Goal: Transaction & Acquisition: Register for event/course

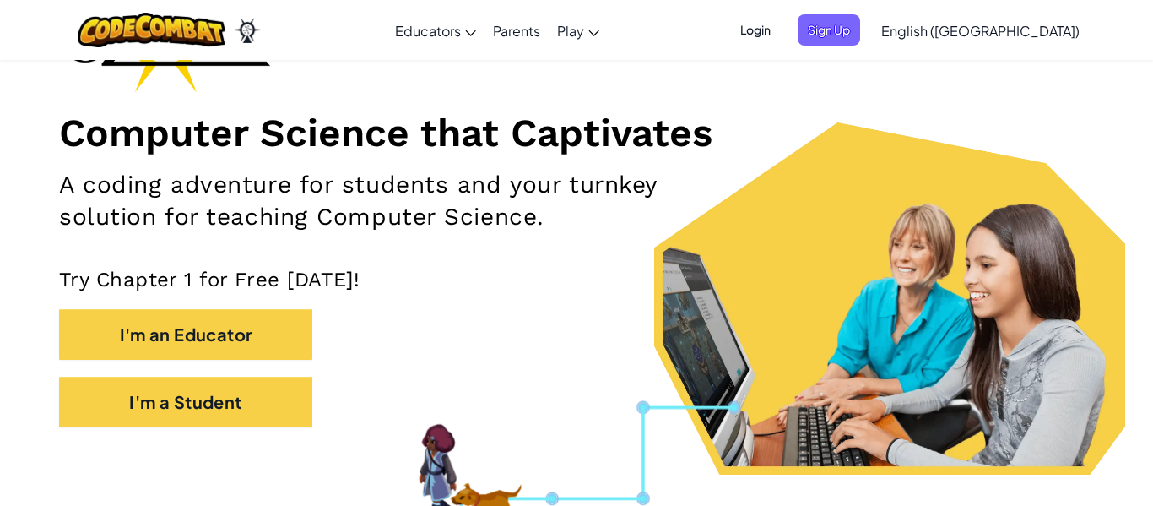
scroll to position [176, 0]
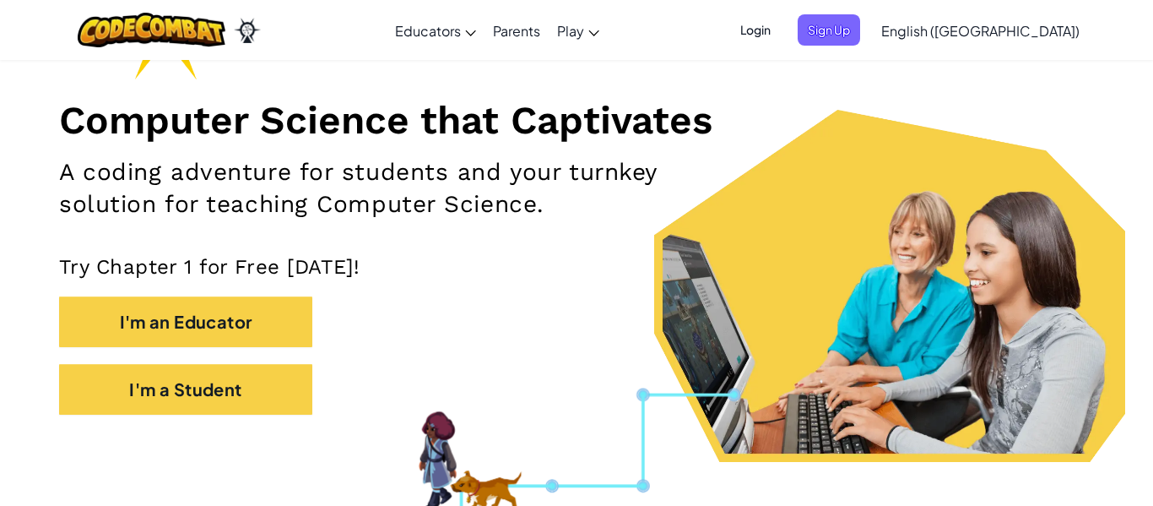
click at [265, 362] on div "I'm an Educator" at bounding box center [576, 330] width 1035 height 68
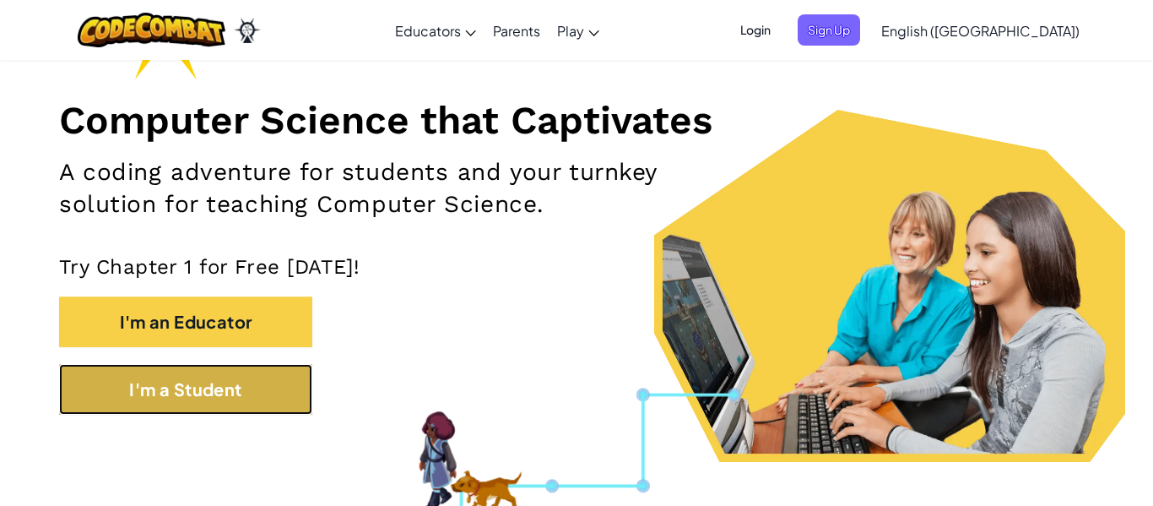
click at [266, 373] on button "I'm a Student" at bounding box center [185, 389] width 253 height 51
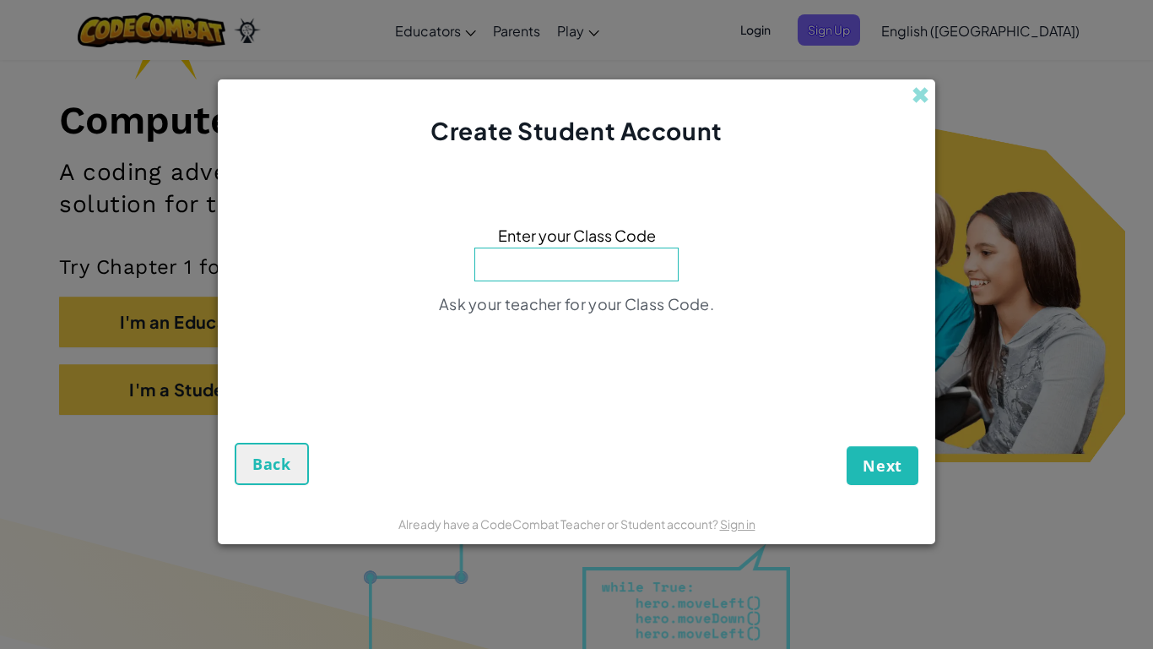
click at [925, 106] on div "Create Student Account" at bounding box center [577, 113] width 718 height 68
click at [915, 95] on span at bounding box center [921, 95] width 18 height 18
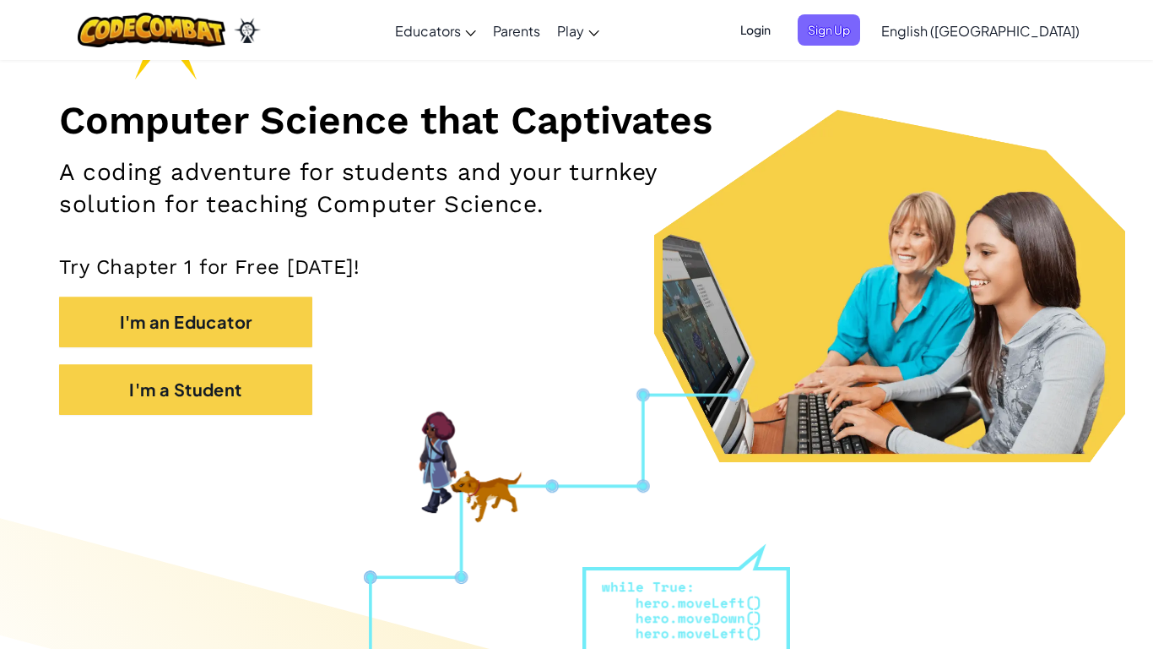
click at [931, 46] on div "Login Sign Up English ([GEOGRAPHIC_DATA]) English ([GEOGRAPHIC_DATA]) English (…" at bounding box center [905, 31] width 366 height 46
click at [860, 33] on span "Sign Up" at bounding box center [829, 29] width 62 height 31
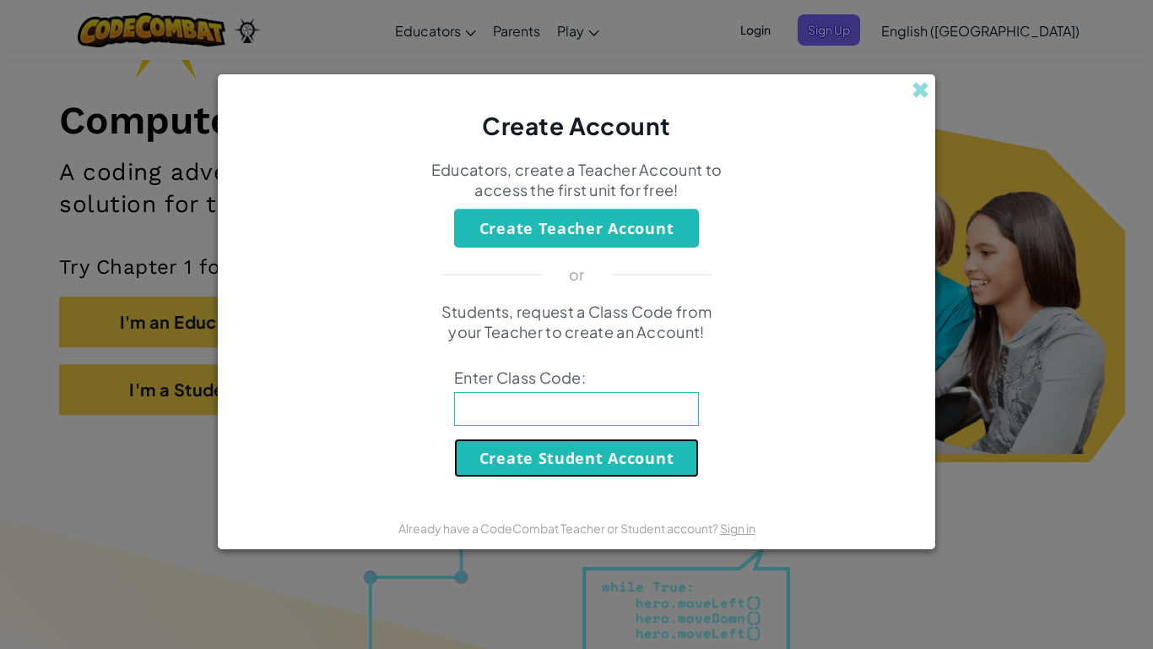
click at [671, 462] on button "Create Student Account" at bounding box center [576, 457] width 245 height 39
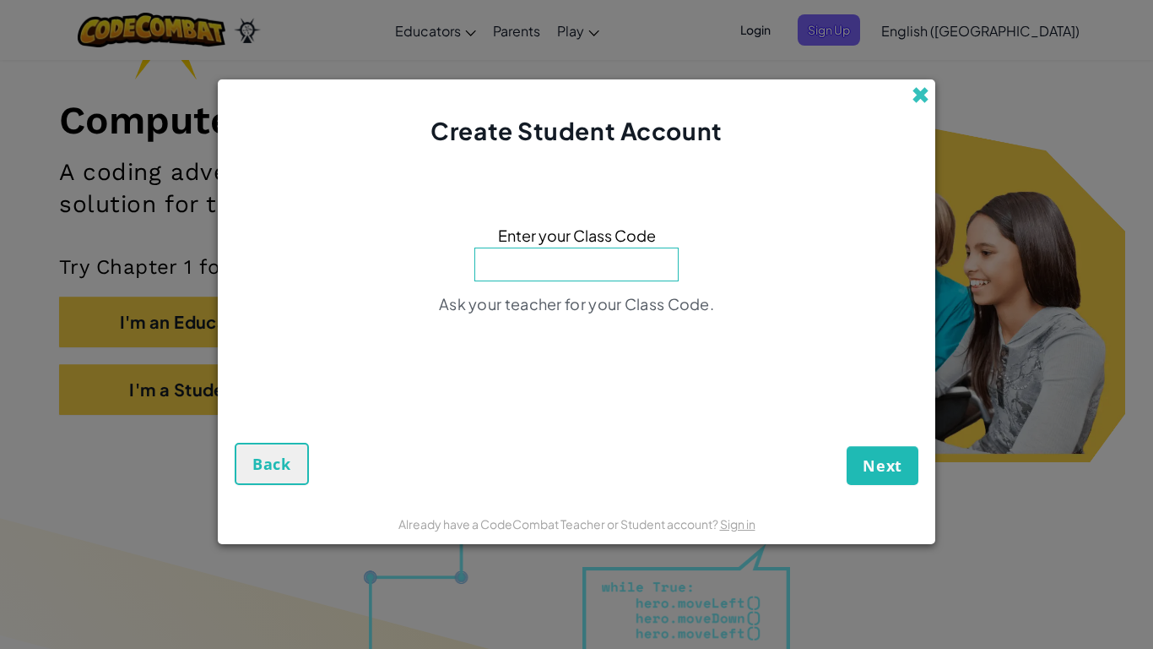
click at [918, 101] on span at bounding box center [921, 95] width 18 height 18
